Goal: Task Accomplishment & Management: Use online tool/utility

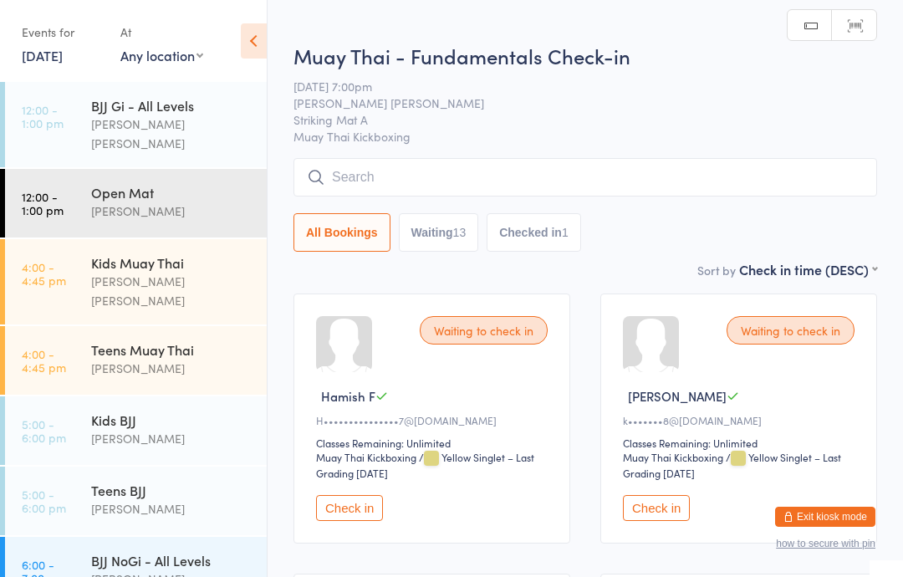
scroll to position [308, 0]
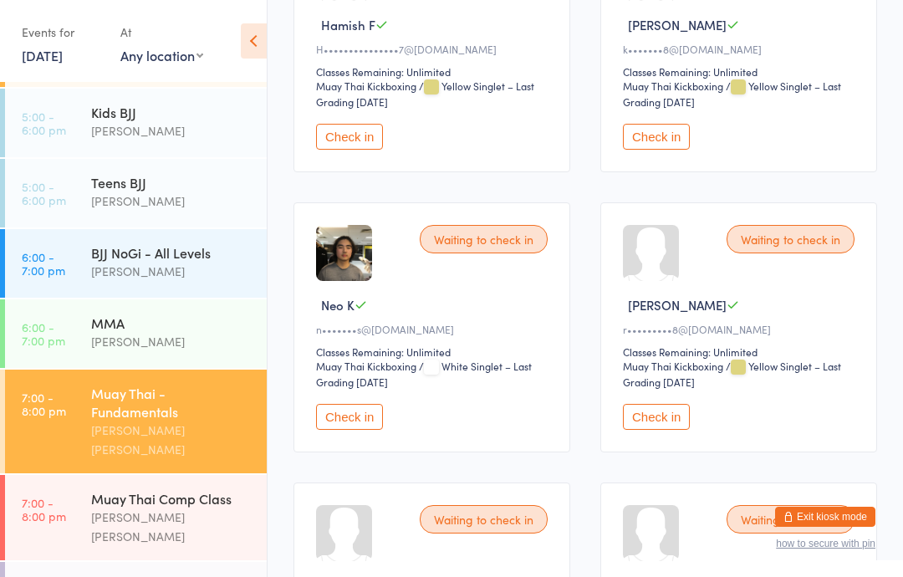
click at [681, 147] on button "Check in" at bounding box center [656, 137] width 67 height 26
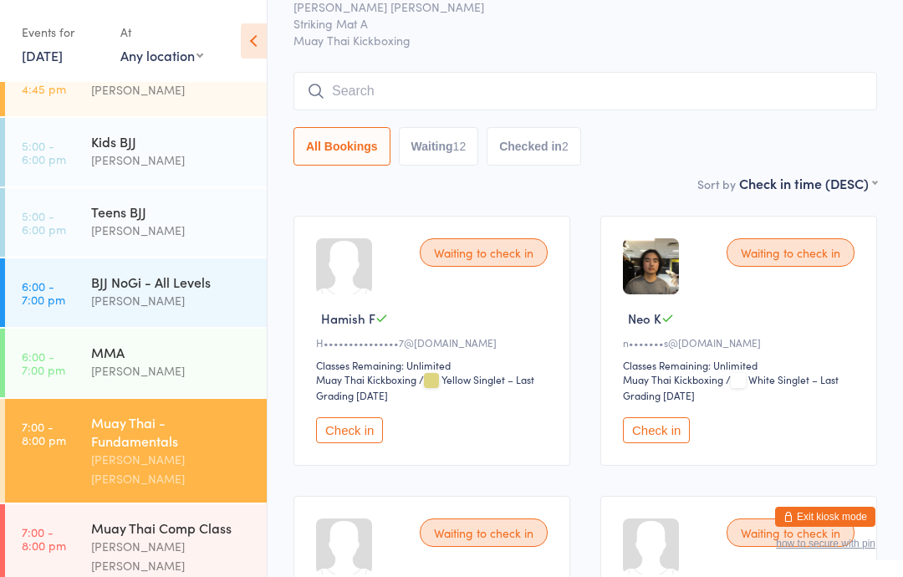
scroll to position [283, 0]
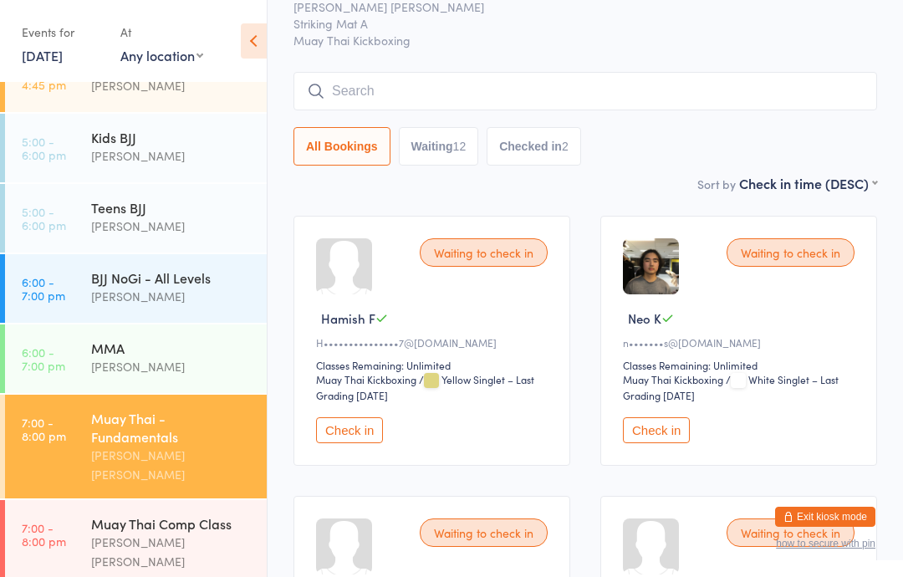
click at [159, 446] on div "[PERSON_NAME] [PERSON_NAME]" at bounding box center [171, 465] width 161 height 38
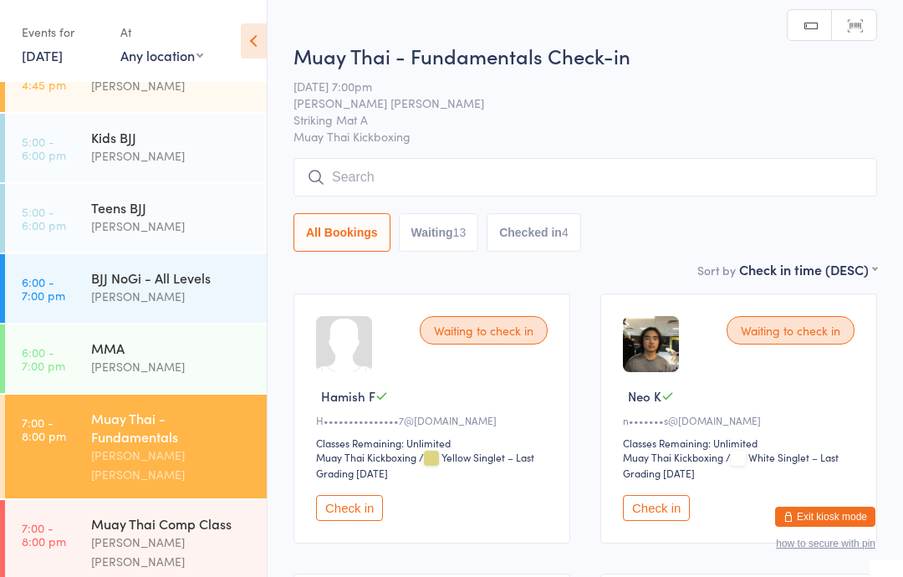
click at [432, 185] on input "search" at bounding box center [586, 177] width 584 height 38
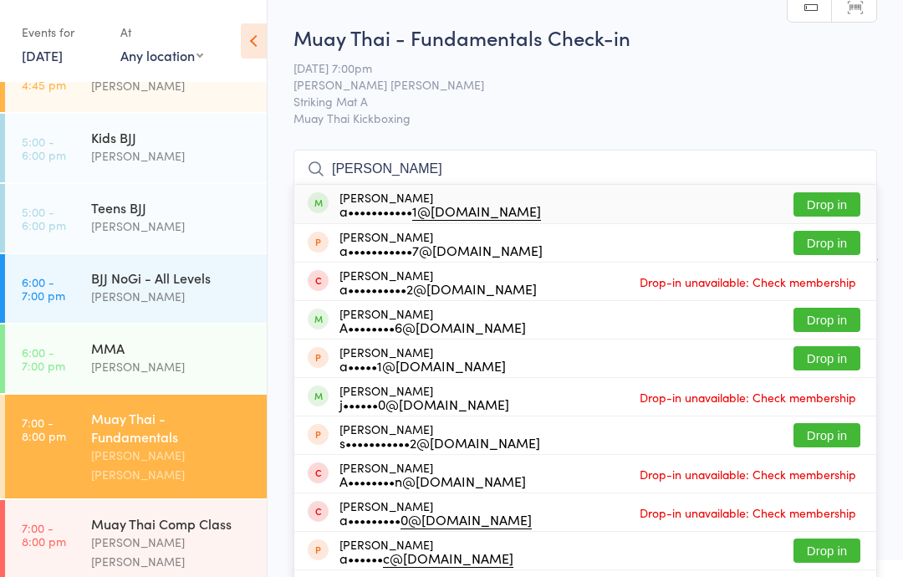
type input "[PERSON_NAME]"
click at [813, 196] on button "Drop in" at bounding box center [827, 204] width 67 height 24
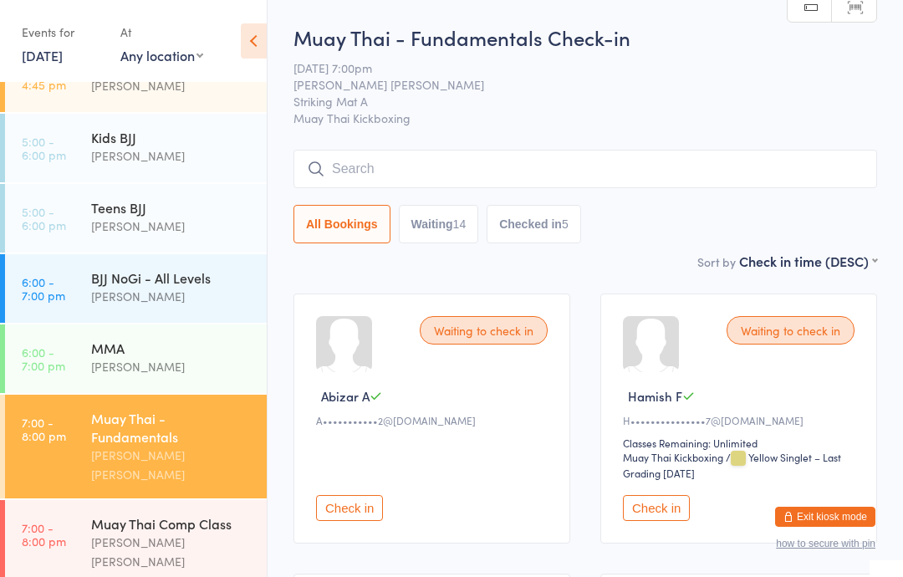
click at [346, 156] on input "search" at bounding box center [586, 169] width 584 height 38
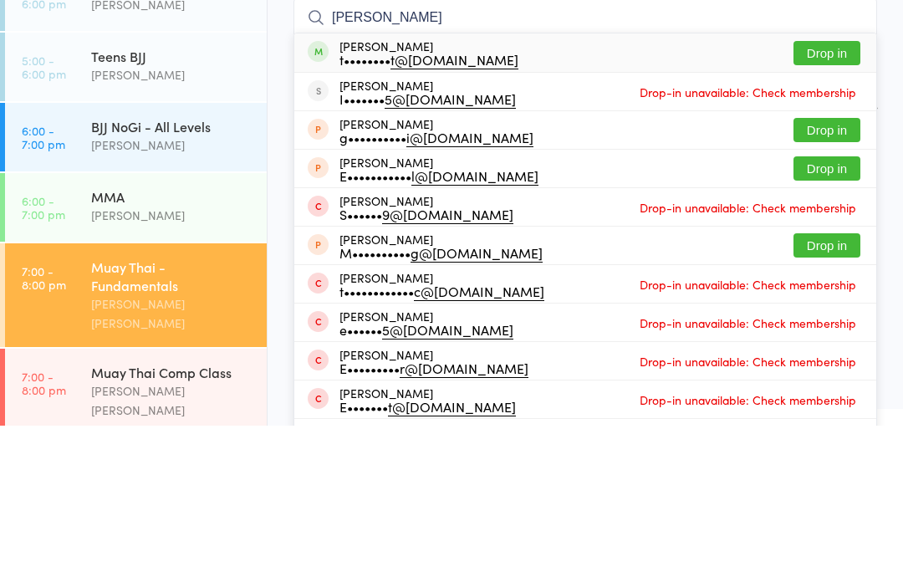
type input "[PERSON_NAME]"
click at [836, 192] on button "Drop in" at bounding box center [827, 204] width 67 height 24
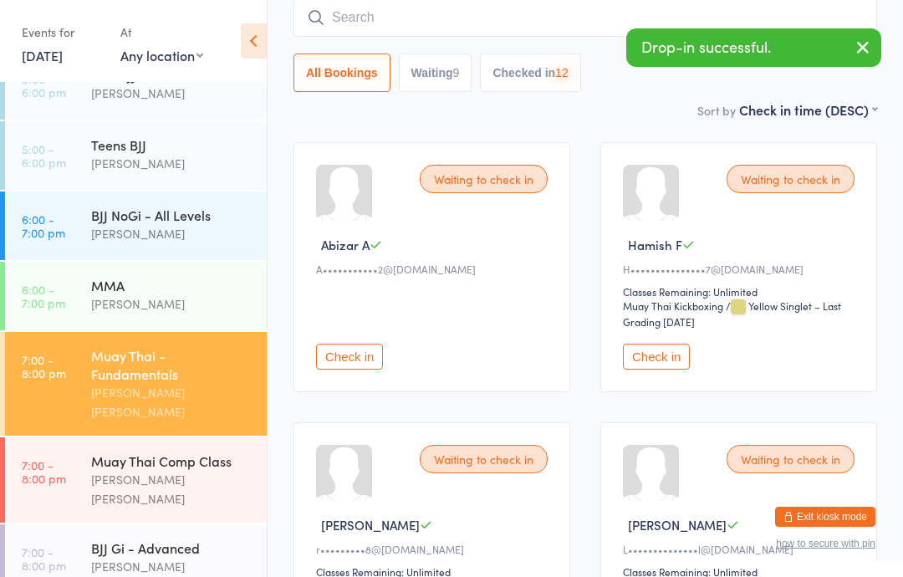
scroll to position [347, 0]
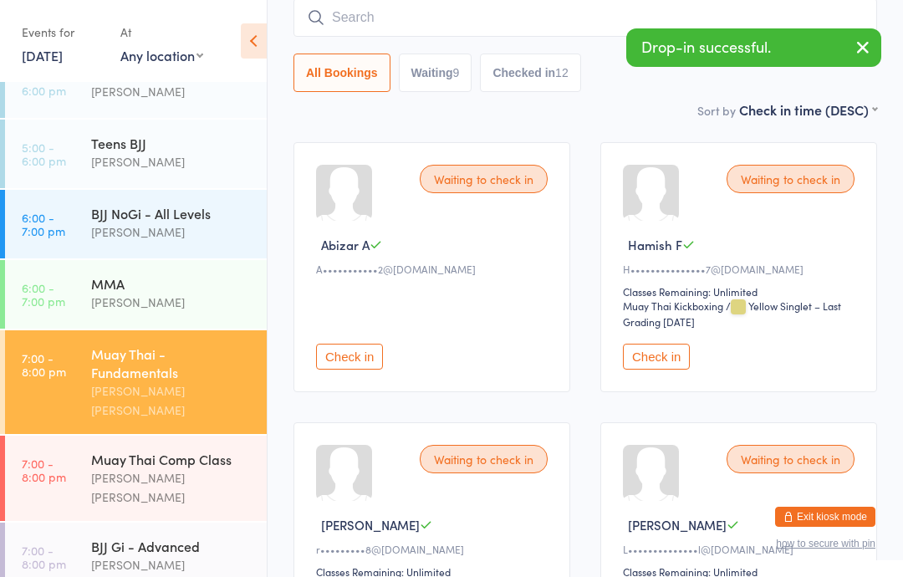
click at [572, 13] on input "search" at bounding box center [586, 17] width 584 height 38
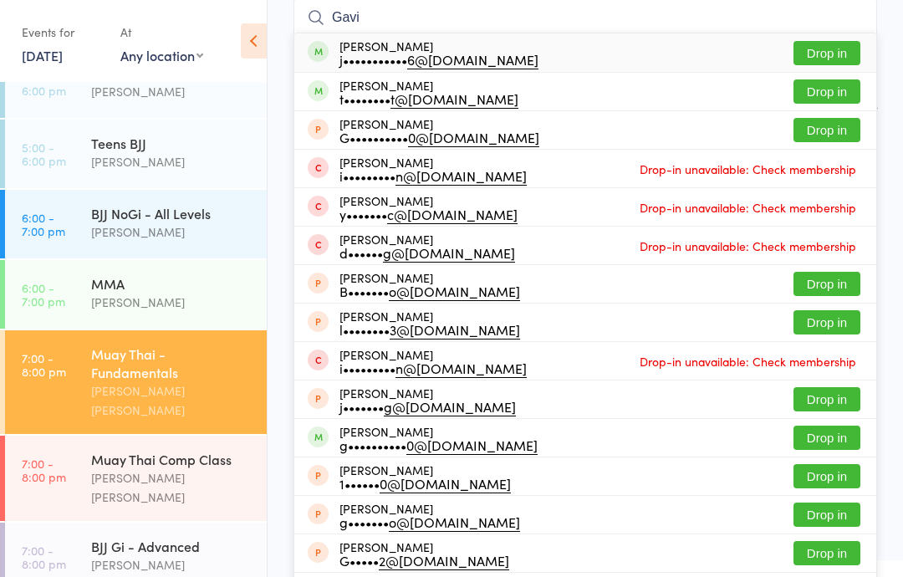
type input "Gavi"
click at [844, 92] on button "Drop in" at bounding box center [827, 91] width 67 height 24
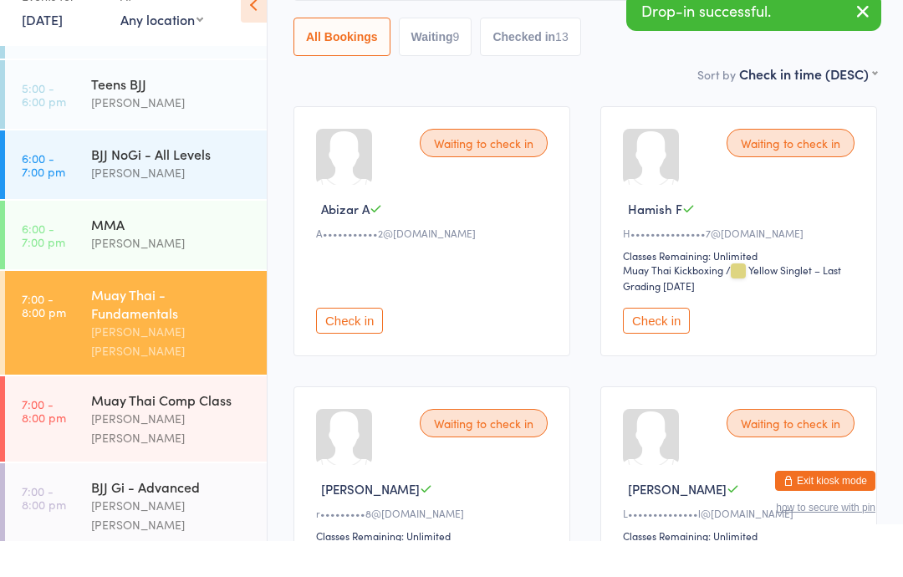
scroll to position [187, 0]
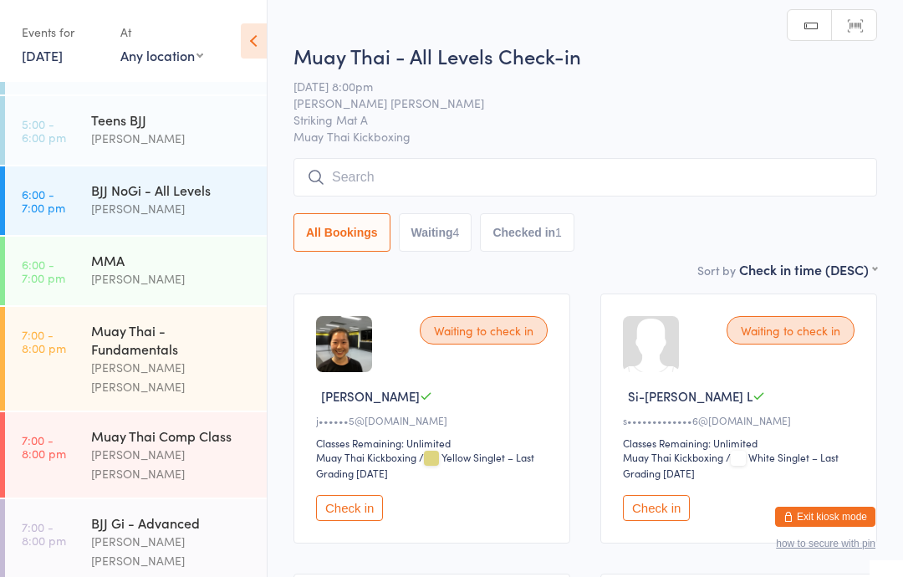
click at [366, 166] on input "search" at bounding box center [586, 177] width 584 height 38
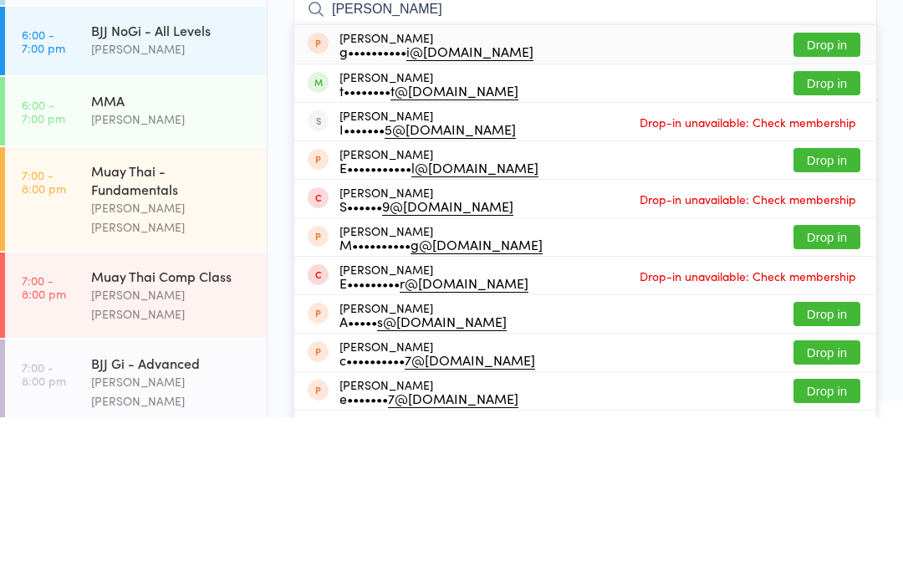
type input "[PERSON_NAME]"
click at [822, 231] on button "Drop in" at bounding box center [827, 243] width 67 height 24
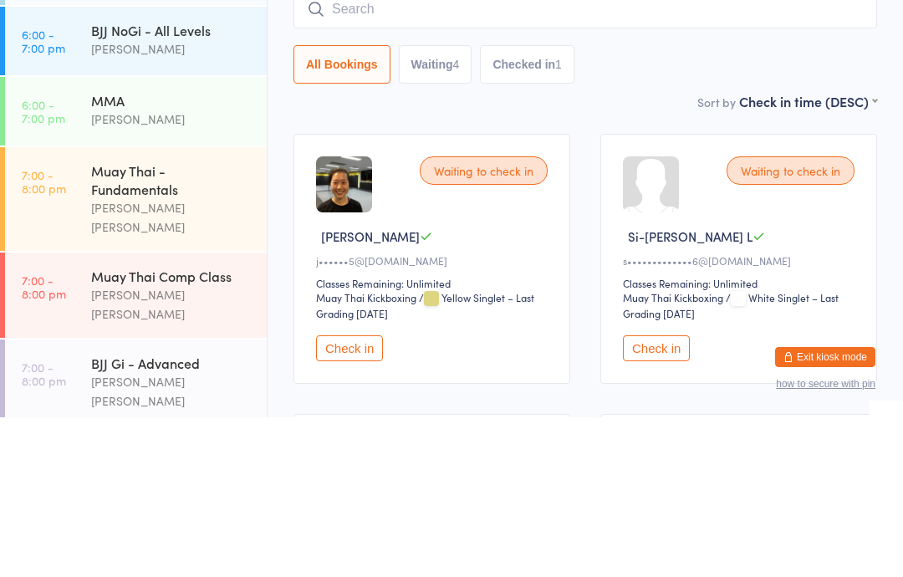
scroll to position [160, 0]
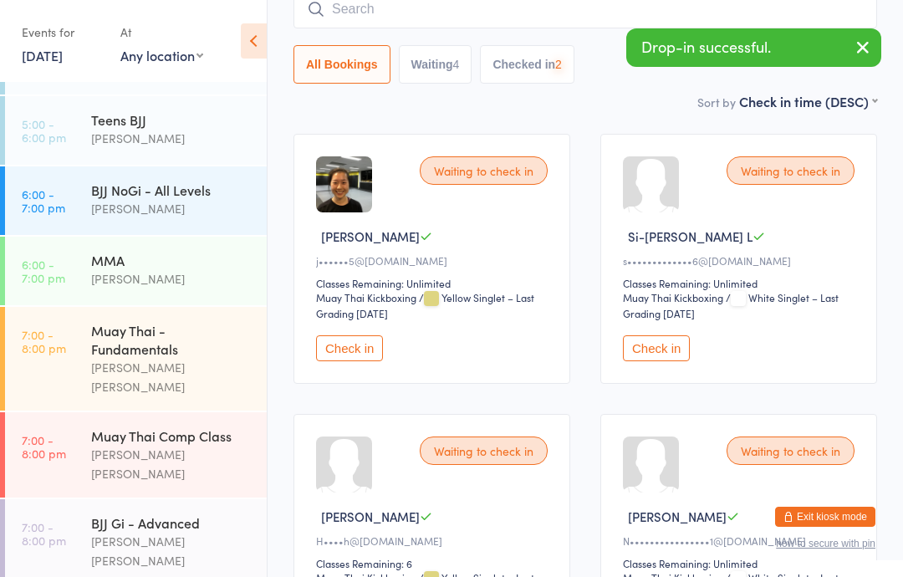
click at [395, 13] on input "search" at bounding box center [586, 9] width 584 height 38
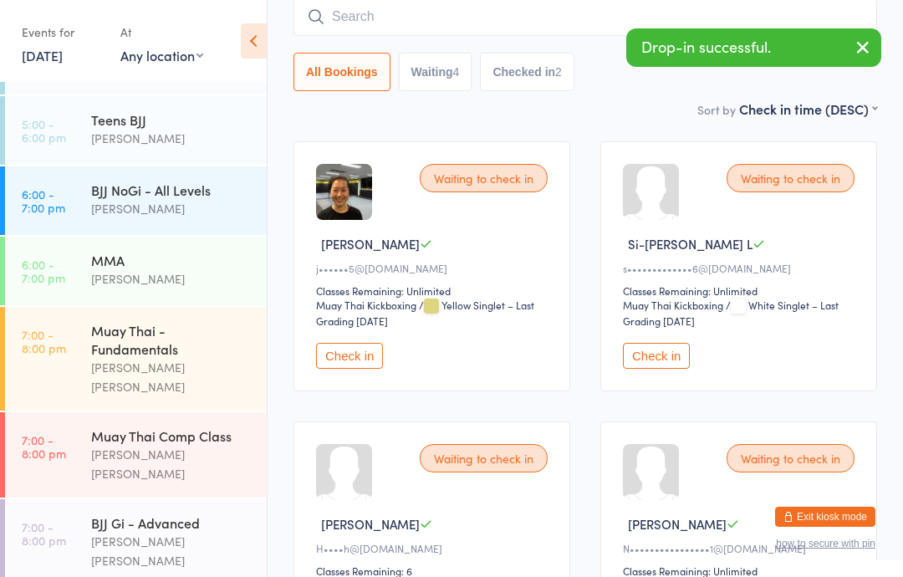
scroll to position [151, 0]
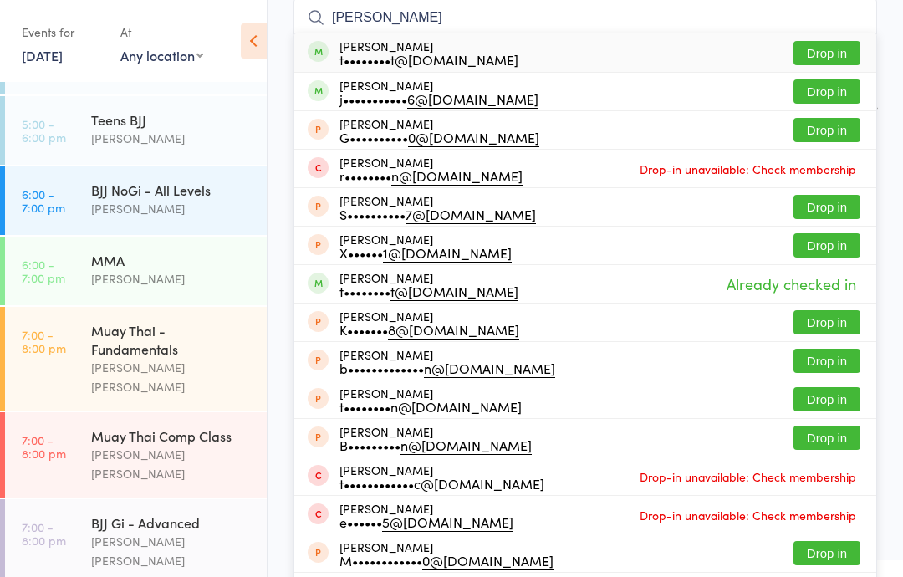
type input "[PERSON_NAME]"
click at [841, 52] on button "Drop in" at bounding box center [827, 53] width 67 height 24
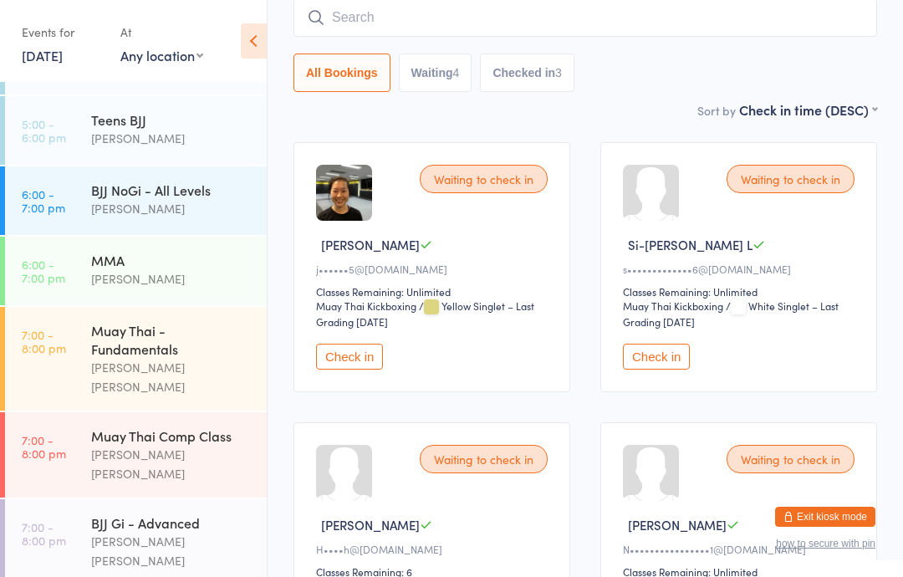
click at [153, 321] on div "Muay Thai - Fundamentals" at bounding box center [171, 339] width 161 height 37
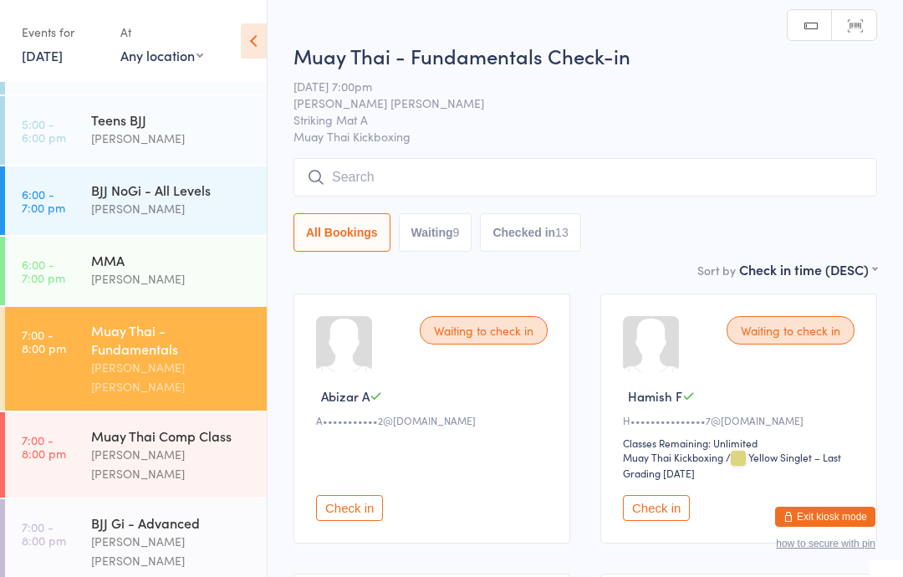
click at [406, 181] on input "search" at bounding box center [586, 177] width 584 height 38
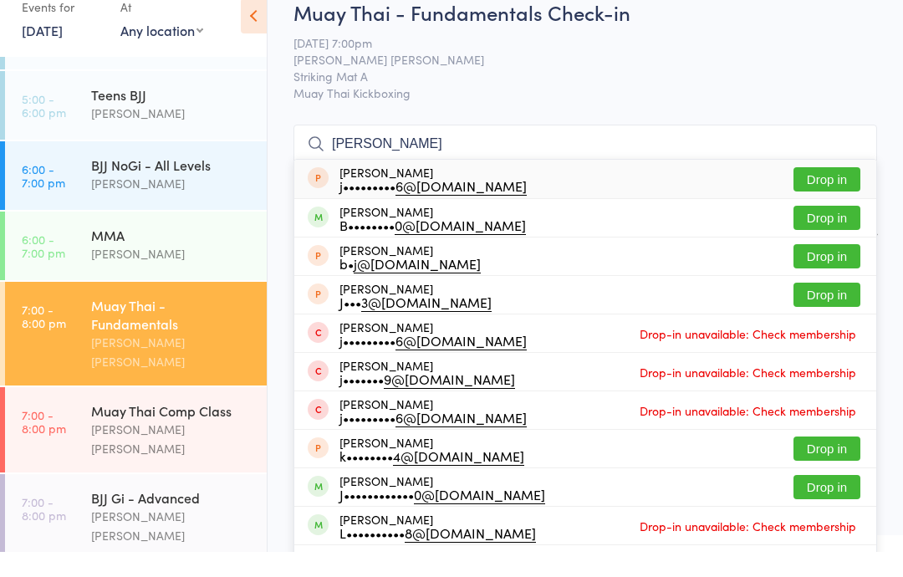
type input "J"
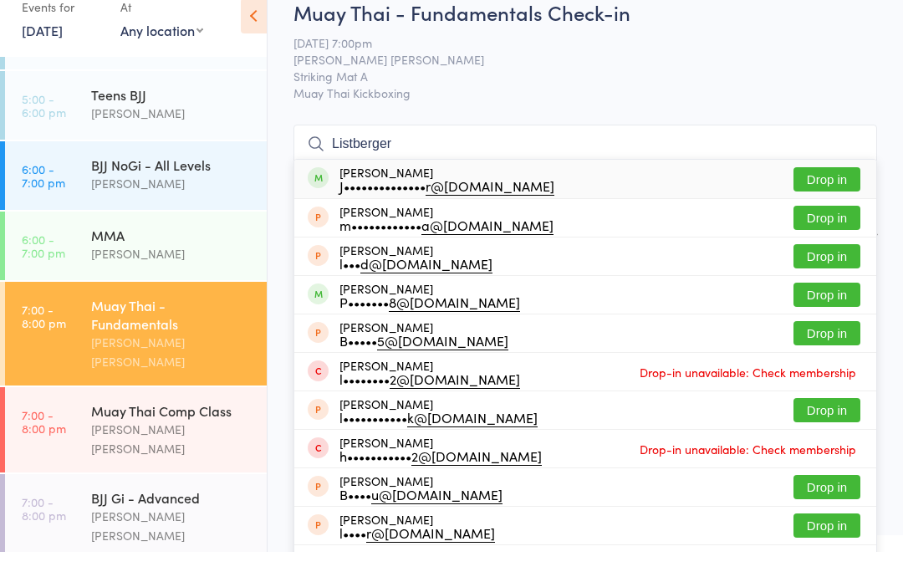
type input "Listberger"
click at [836, 192] on button "Drop in" at bounding box center [827, 204] width 67 height 24
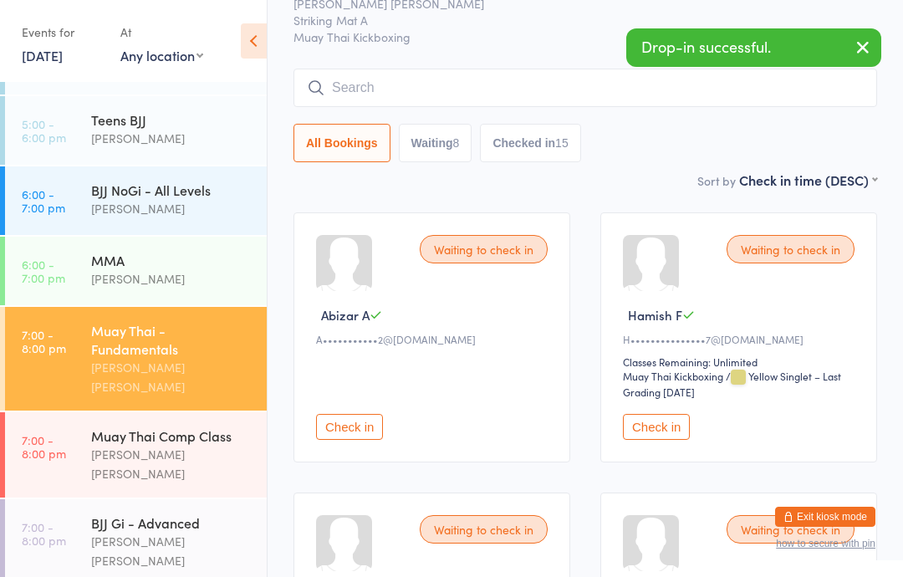
scroll to position [84, 0]
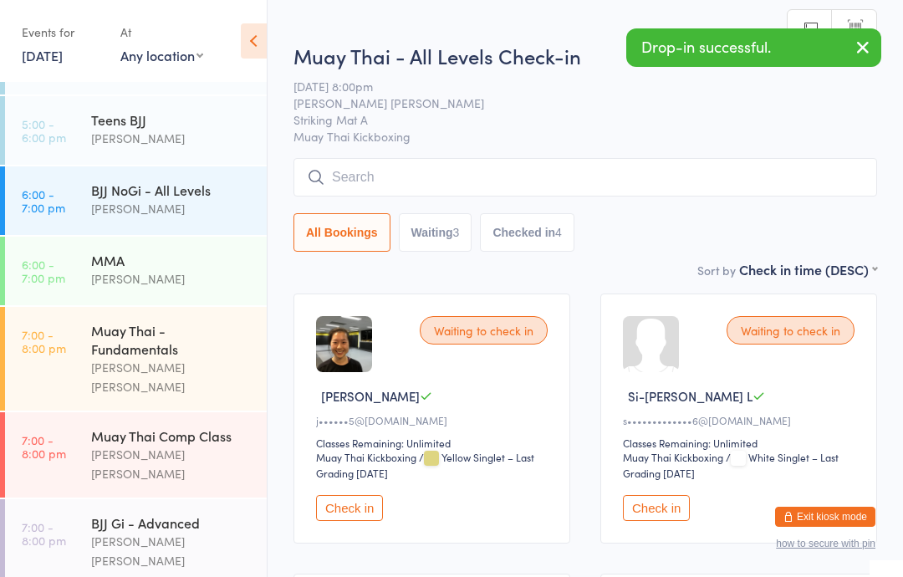
click at [425, 181] on input "search" at bounding box center [586, 177] width 584 height 38
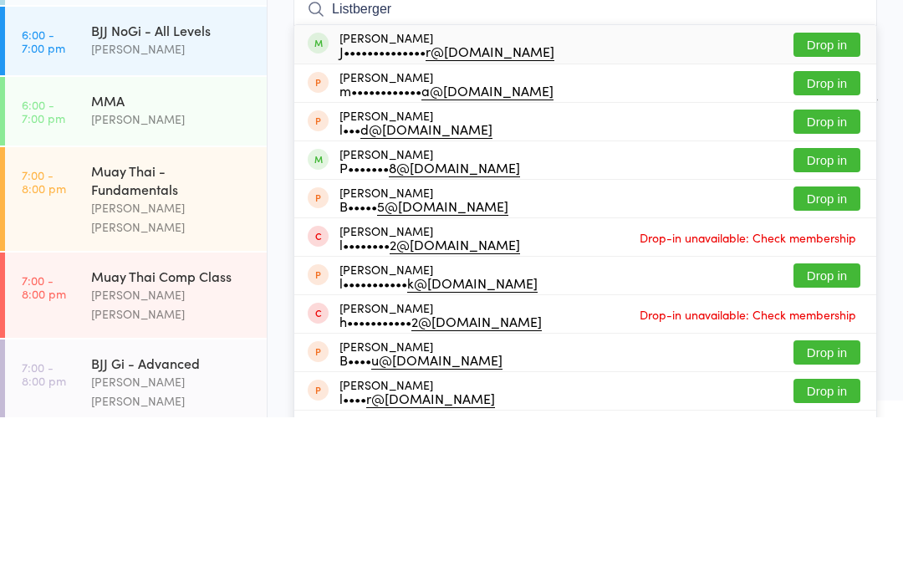
type input "Listberger"
click at [834, 192] on button "Drop in" at bounding box center [827, 204] width 67 height 24
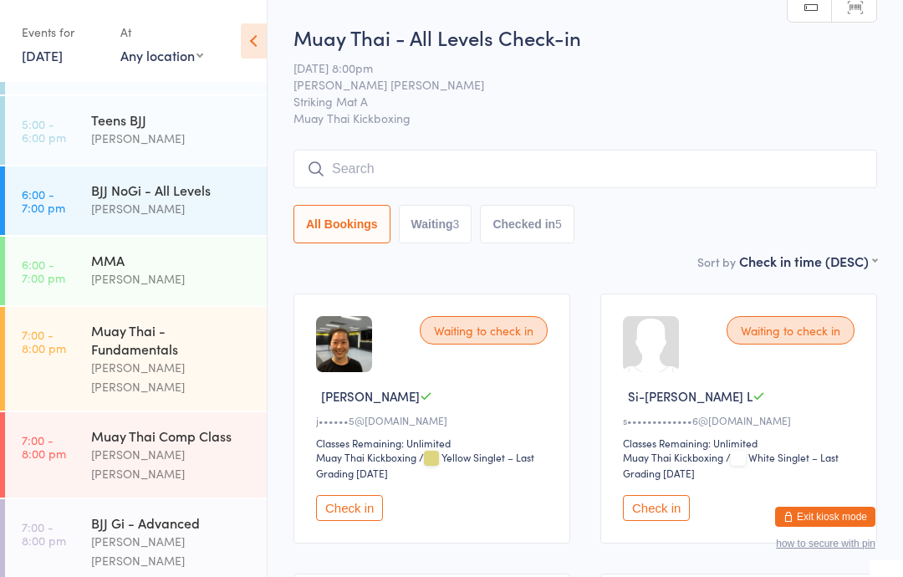
click at [89, 319] on link "7:00 - 8:00 pm Muay Thai - Fundamentals [PERSON_NAME] [PERSON_NAME]" at bounding box center [136, 359] width 262 height 104
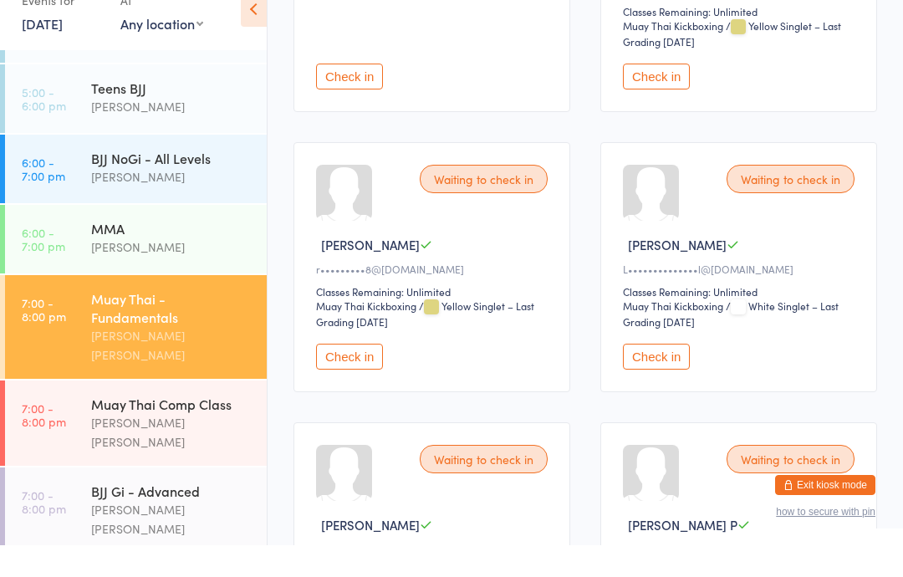
scroll to position [432, 0]
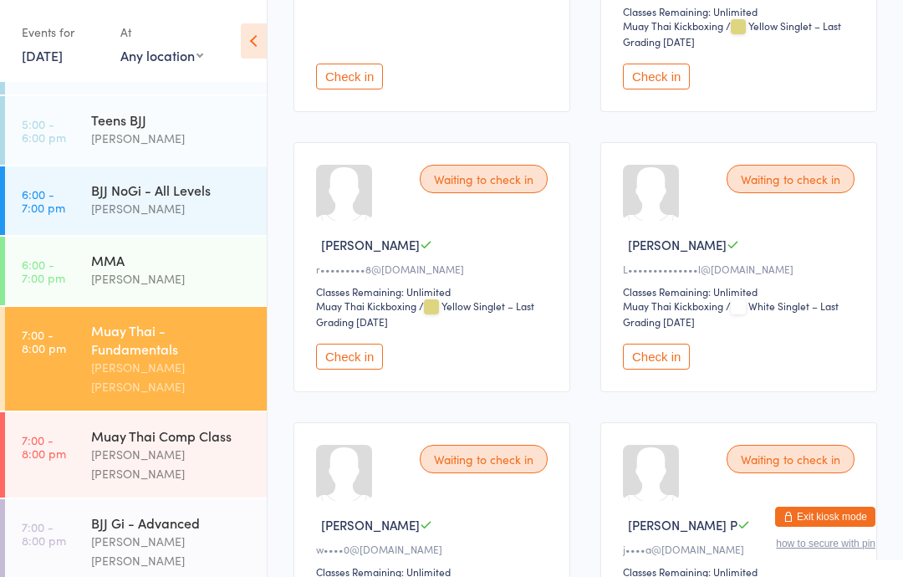
click at [628, 370] on button "Check in" at bounding box center [656, 357] width 67 height 26
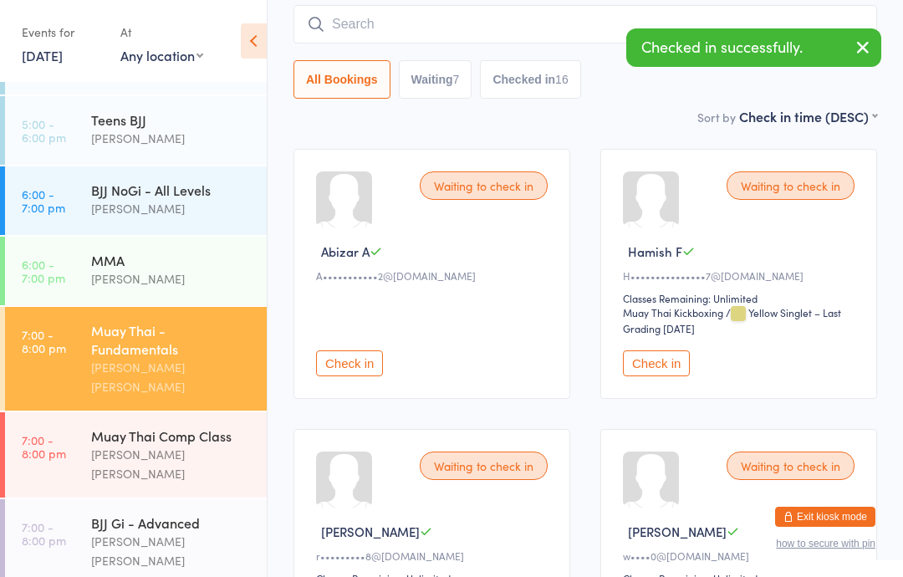
scroll to position [175, 0]
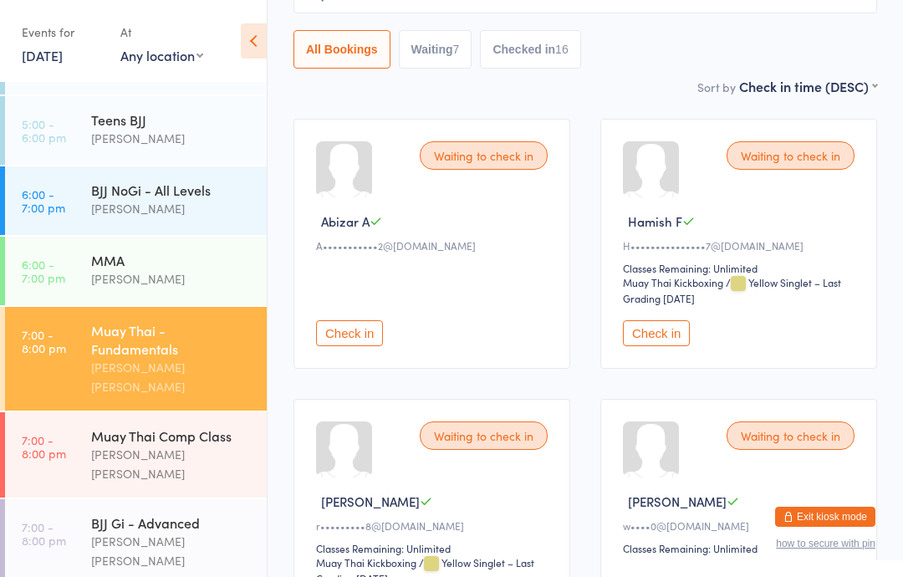
click at [677, 339] on button "Check in" at bounding box center [656, 333] width 67 height 26
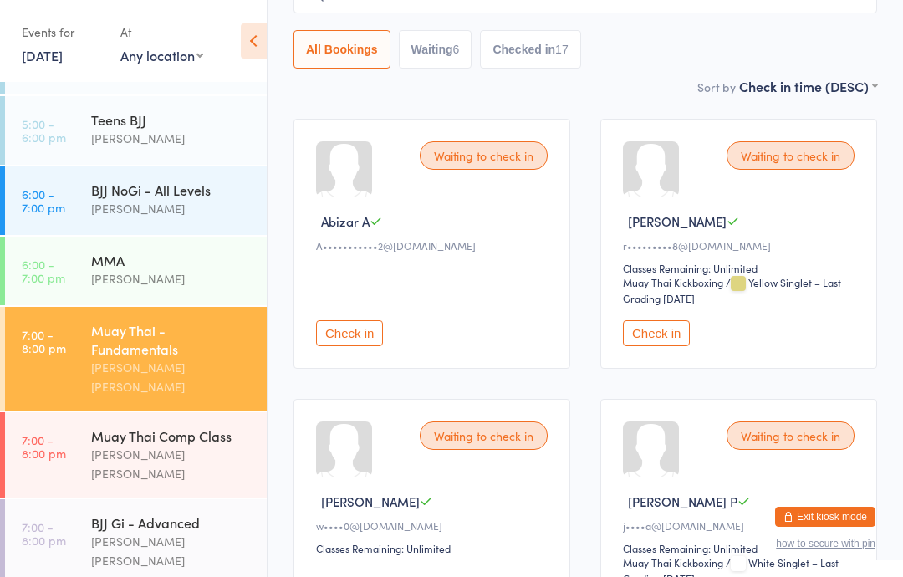
click at [67, 318] on link "7:00 - 8:00 pm Muay Thai - Fundamentals [PERSON_NAME] [PERSON_NAME]" at bounding box center [136, 359] width 262 height 104
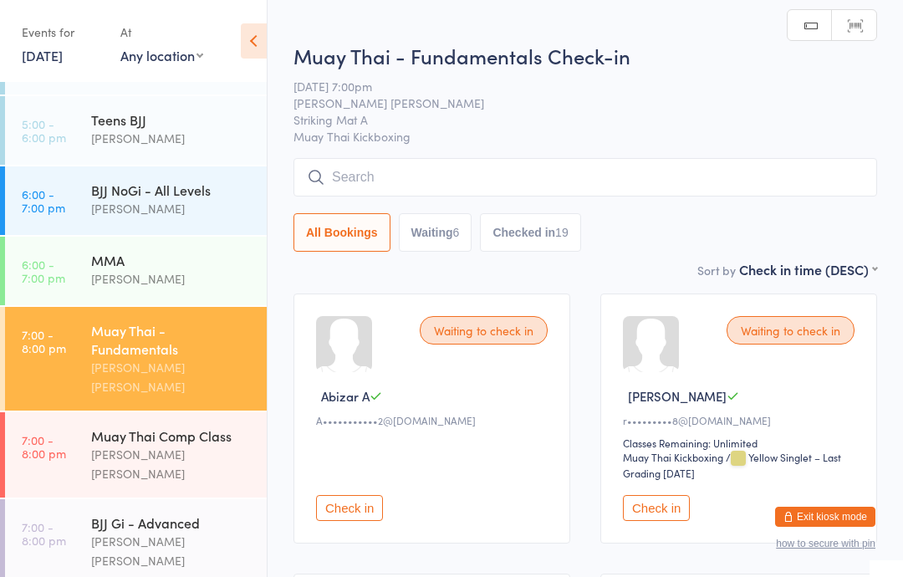
click at [360, 170] on input "search" at bounding box center [586, 177] width 584 height 38
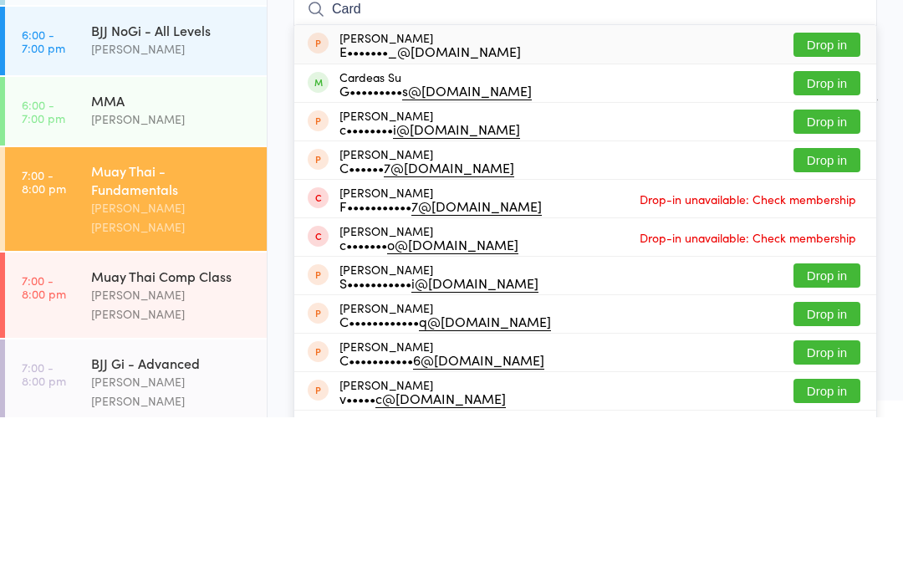
type input "Card"
click at [844, 231] on button "Drop in" at bounding box center [827, 243] width 67 height 24
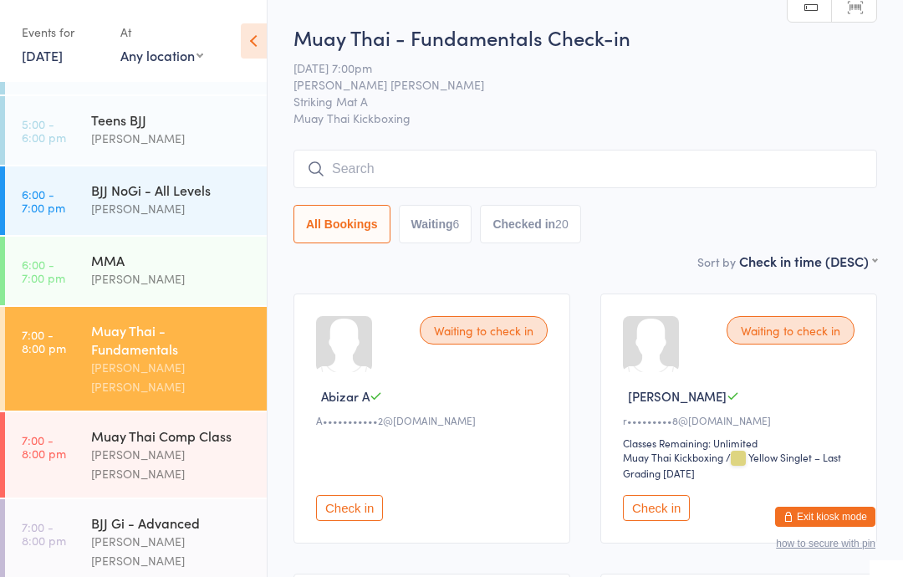
click at [799, 76] on span "[DATE] 7:00pm" at bounding box center [573, 67] width 558 height 17
click at [749, 89] on span "[PERSON_NAME] [PERSON_NAME]" at bounding box center [573, 84] width 558 height 17
click at [515, 177] on input "search" at bounding box center [586, 169] width 584 height 38
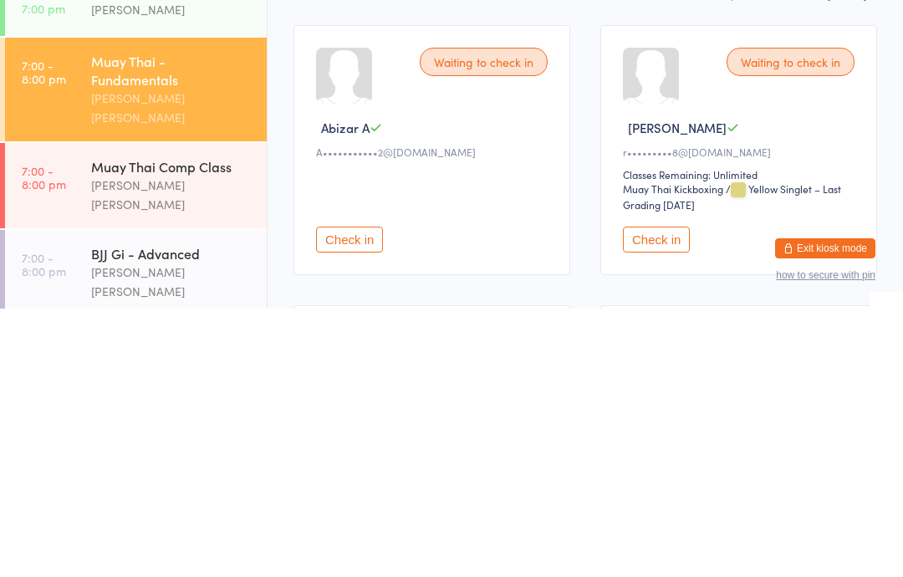
scroll to position [370, 0]
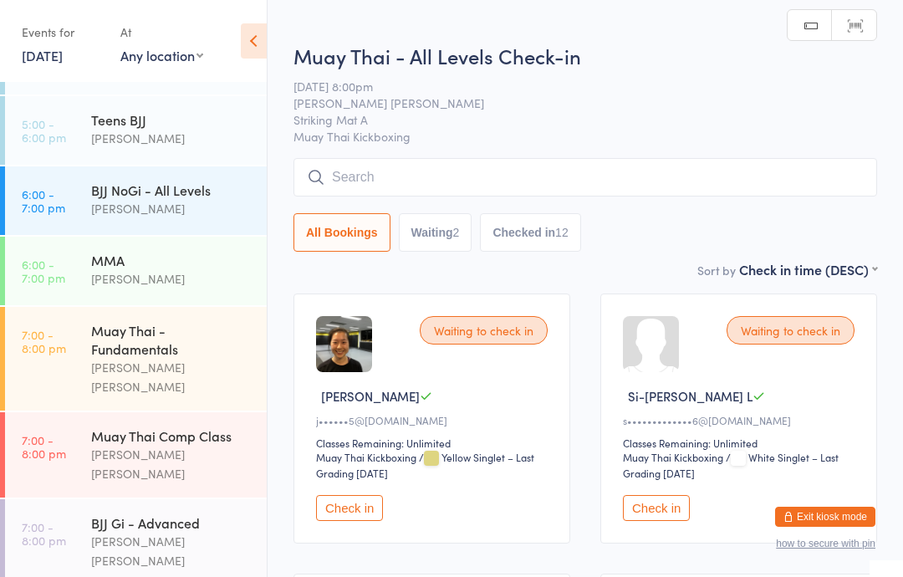
click at [677, 166] on input "search" at bounding box center [586, 177] width 584 height 38
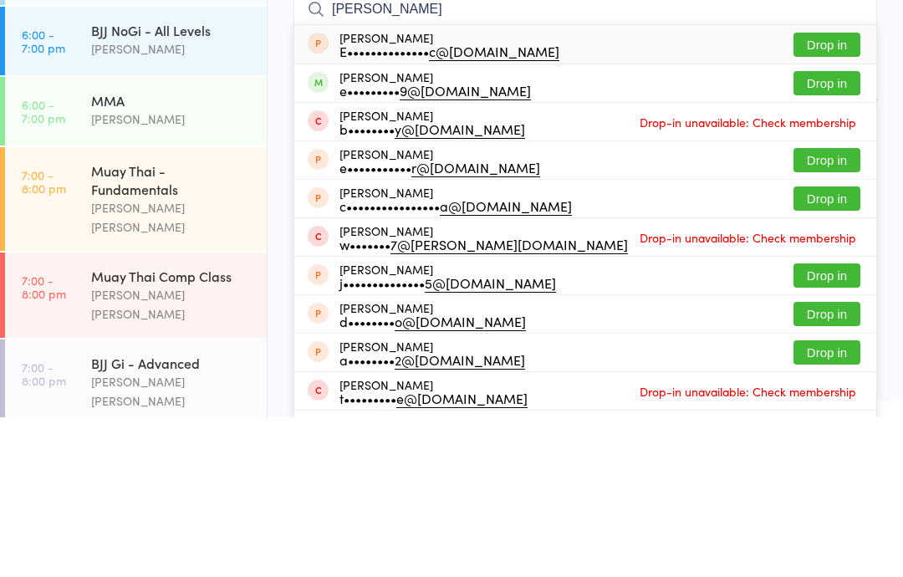
type input "[PERSON_NAME]"
click at [823, 231] on button "Drop in" at bounding box center [827, 243] width 67 height 24
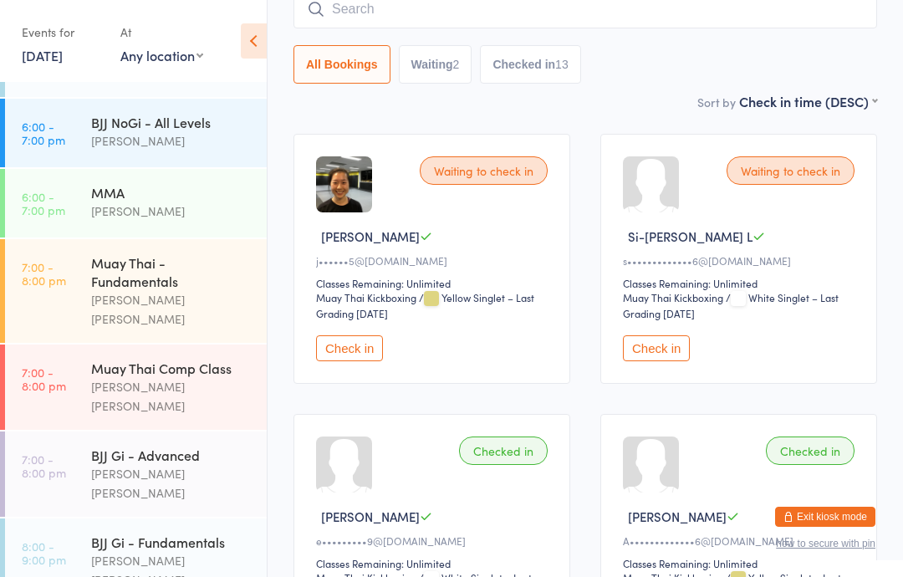
scroll to position [437, 0]
click at [135, 534] on div "BJJ Gi - Fundamentals" at bounding box center [171, 543] width 161 height 18
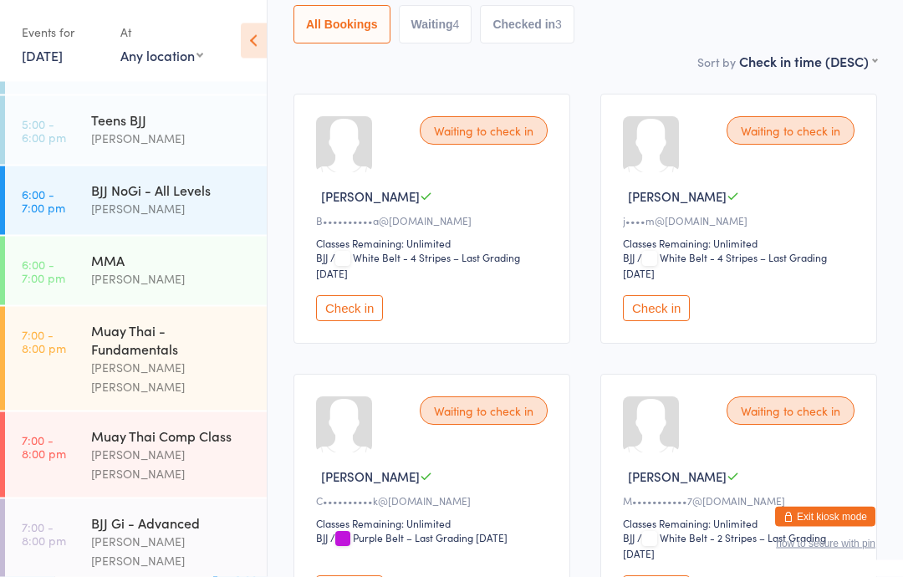
scroll to position [203, 0]
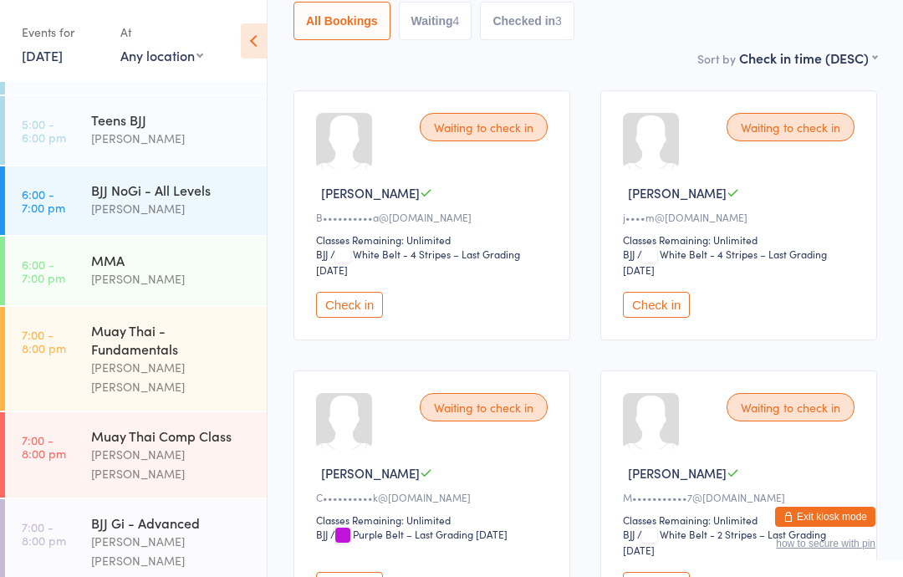
click at [483, 421] on div "Waiting to check in" at bounding box center [484, 407] width 128 height 28
click at [348, 576] on button "Check in" at bounding box center [349, 585] width 67 height 26
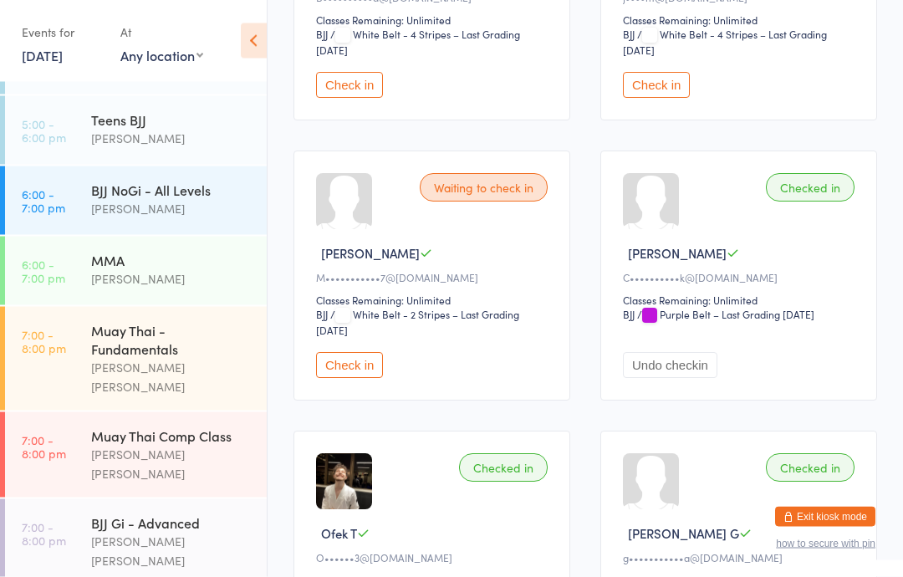
scroll to position [420, 0]
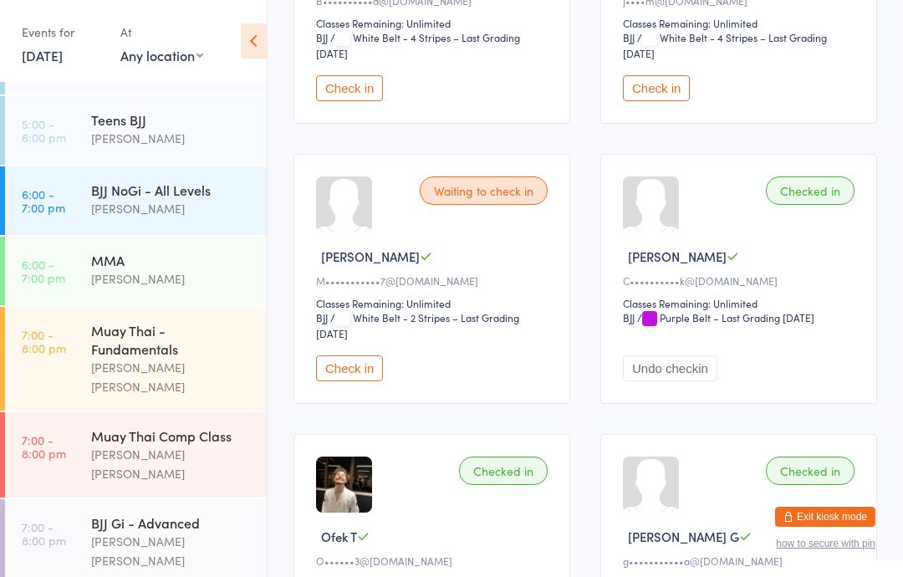
click at [361, 381] on button "Check in" at bounding box center [349, 368] width 67 height 26
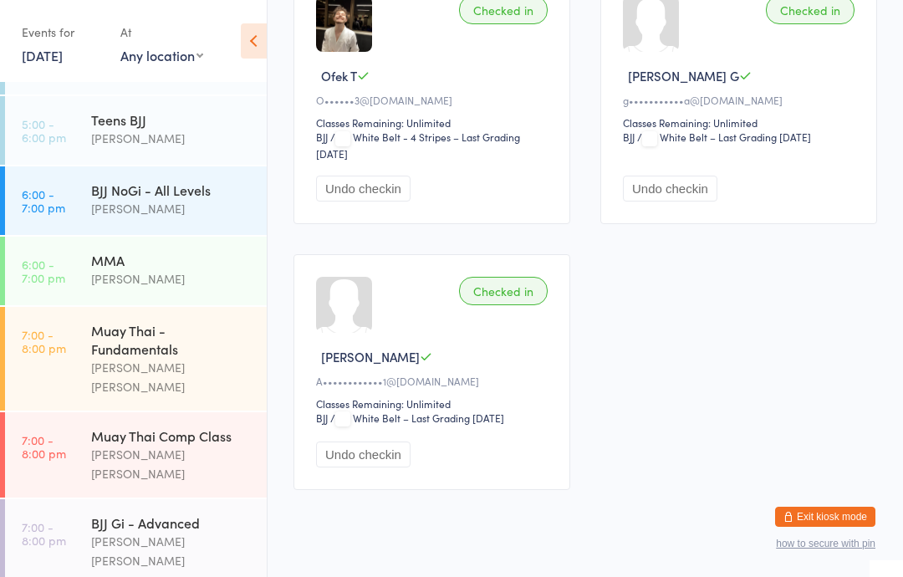
scroll to position [881, 0]
